Goal: Navigation & Orientation: Go to known website

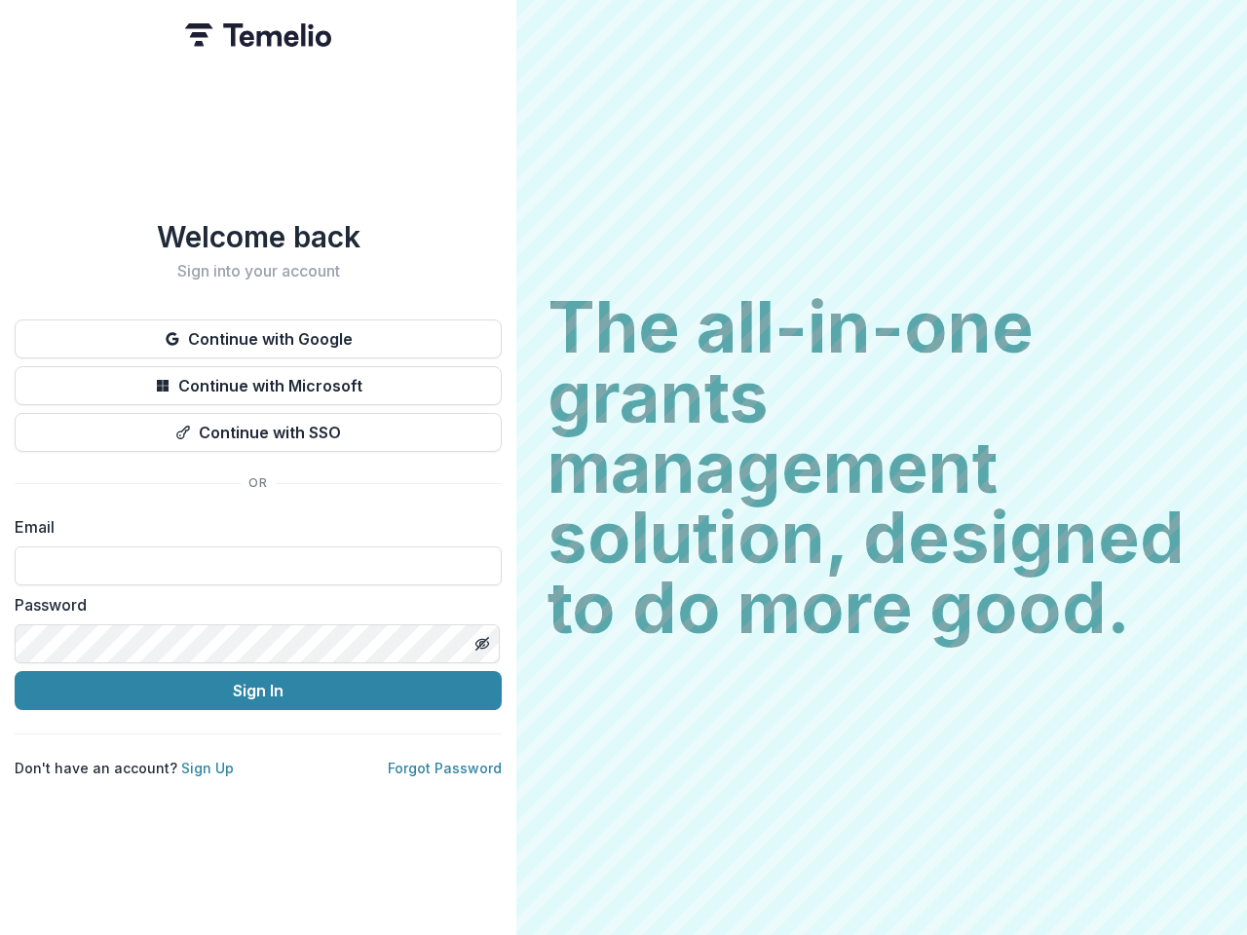
click at [623, 468] on h2 "The all-in-one grants management solution, designed to do more good." at bounding box center [881, 467] width 668 height 351
click at [258, 331] on button "Continue with Google" at bounding box center [258, 338] width 487 height 39
click at [258, 378] on button "Continue with Microsoft" at bounding box center [258, 385] width 487 height 39
click at [258, 425] on button "Continue with SSO" at bounding box center [258, 432] width 487 height 39
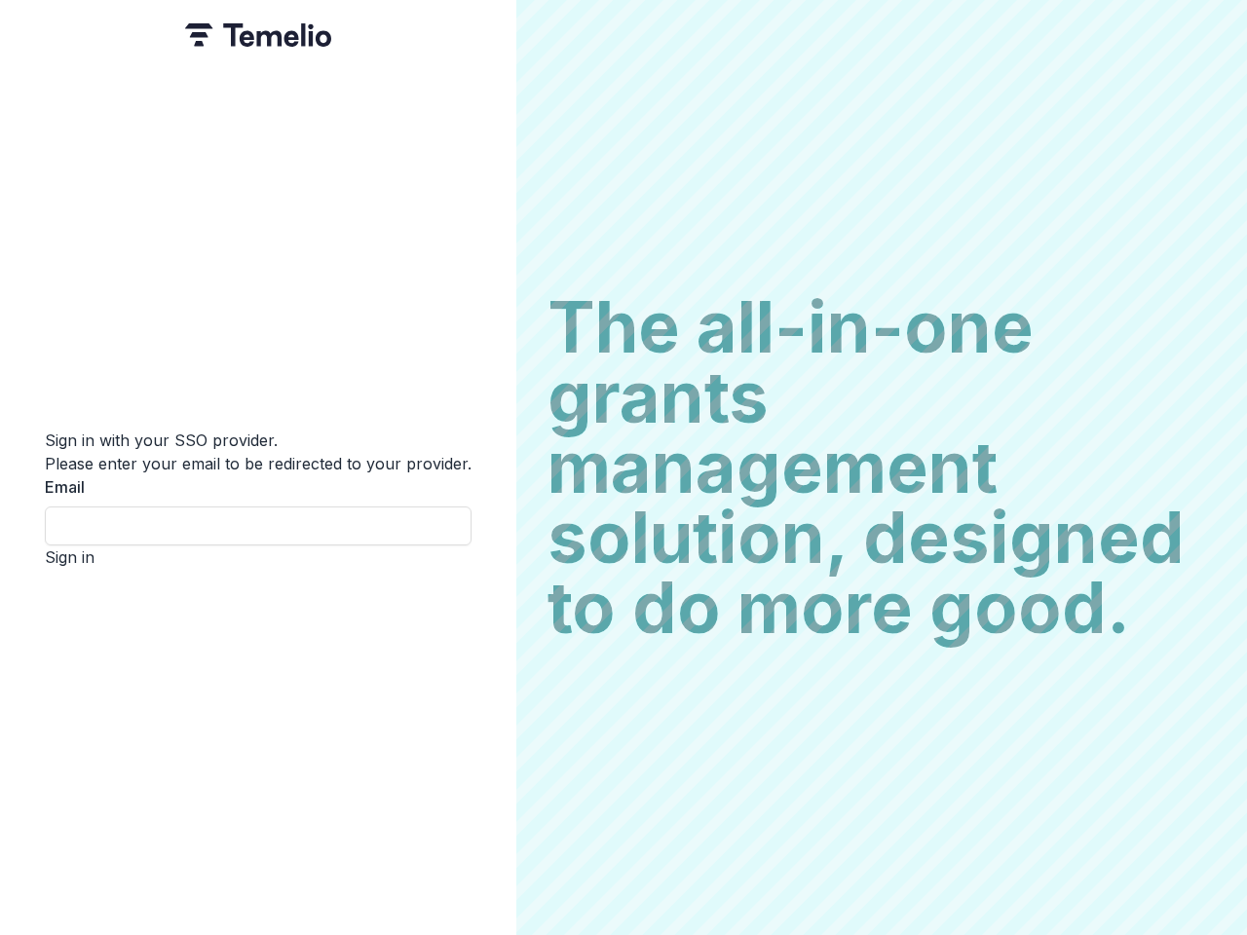
click at [481, 636] on div "Sign in with your SSO provider. Please enter your email to be redirected to you…" at bounding box center [258, 467] width 516 height 935
